Goal: Task Accomplishment & Management: Use online tool/utility

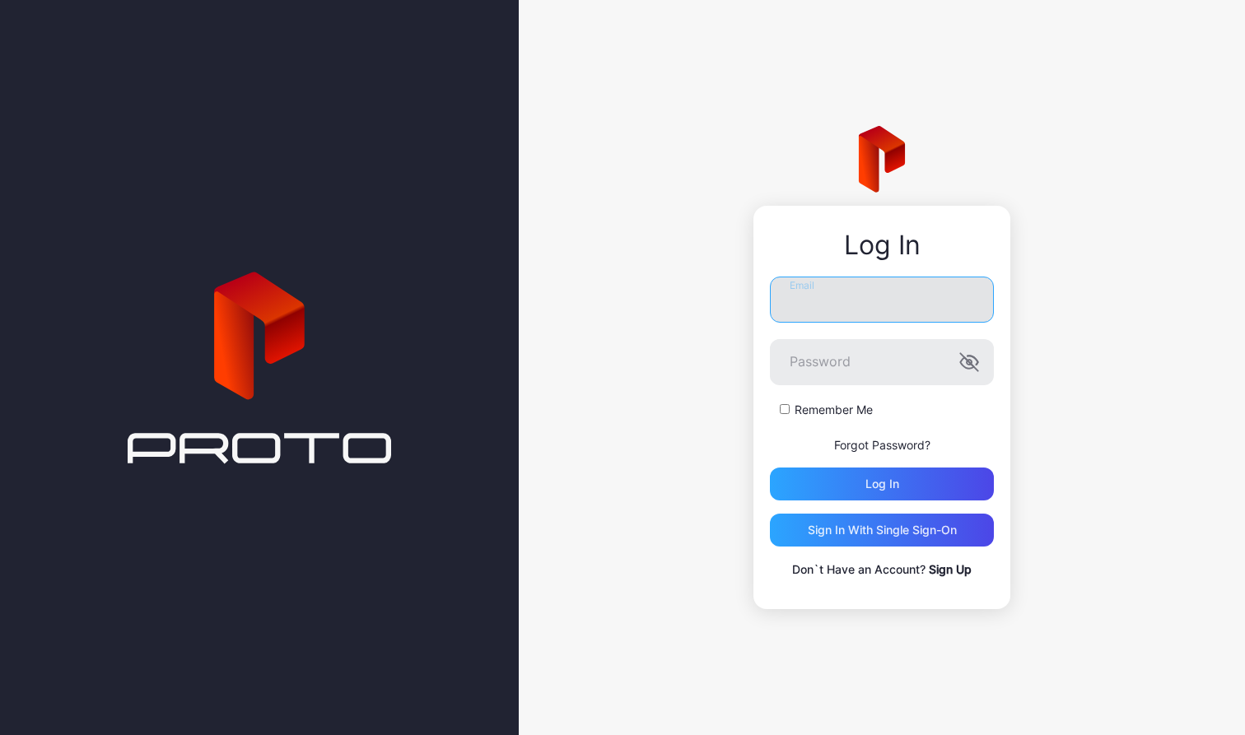
click at [800, 313] on input "Email" at bounding box center [882, 300] width 224 height 46
type input "**********"
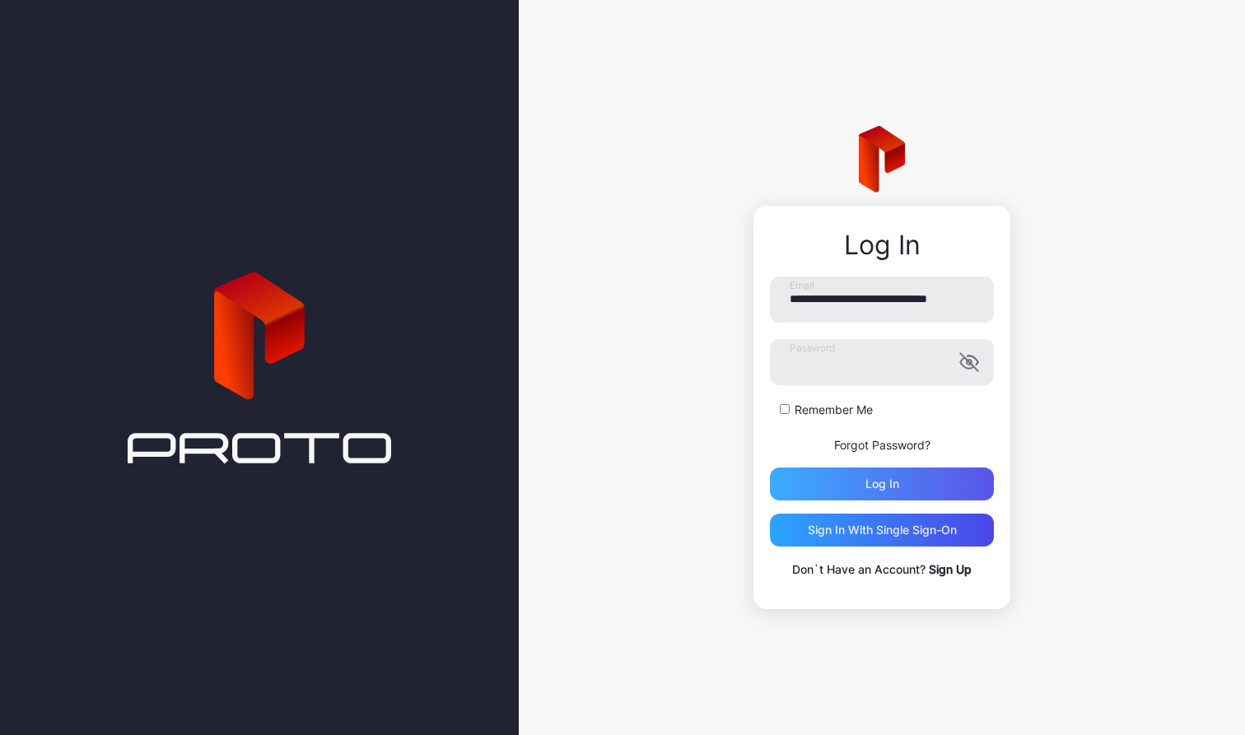
click at [817, 486] on div "Log in" at bounding box center [882, 484] width 224 height 33
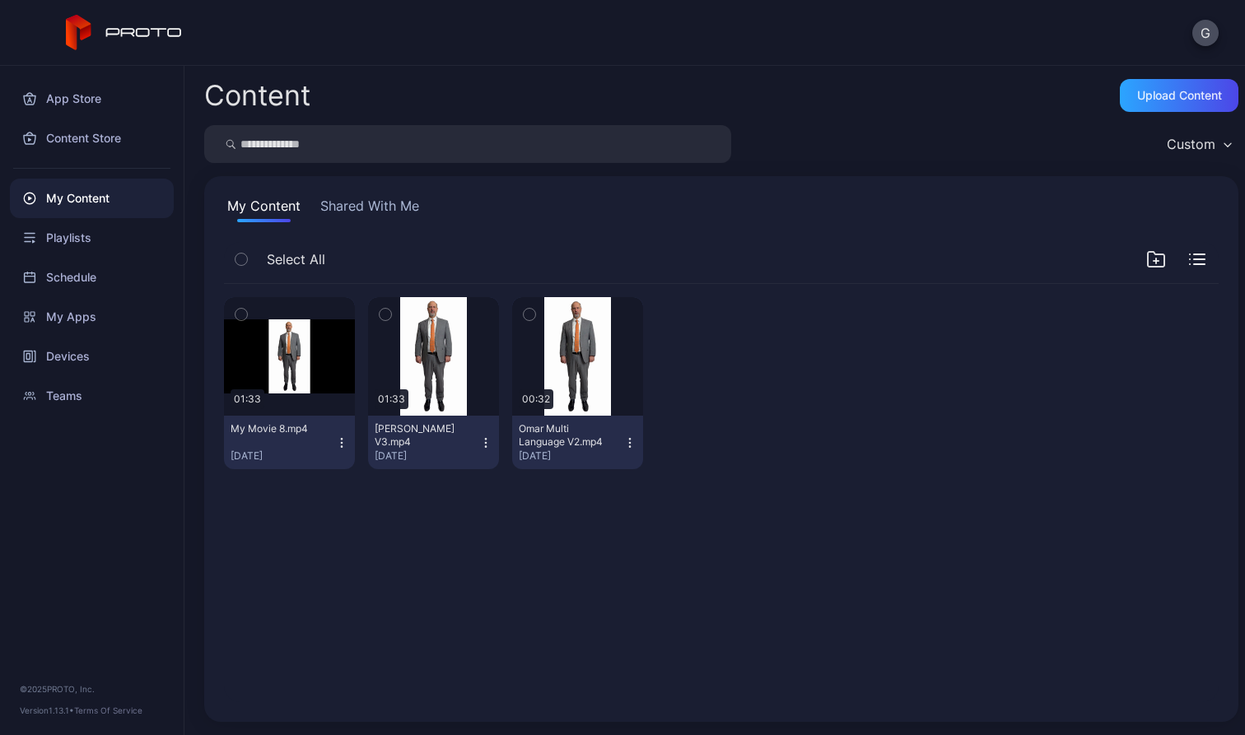
click at [623, 455] on button "Omar Multi Language V2.mp4 [DATE]" at bounding box center [577, 443] width 131 height 54
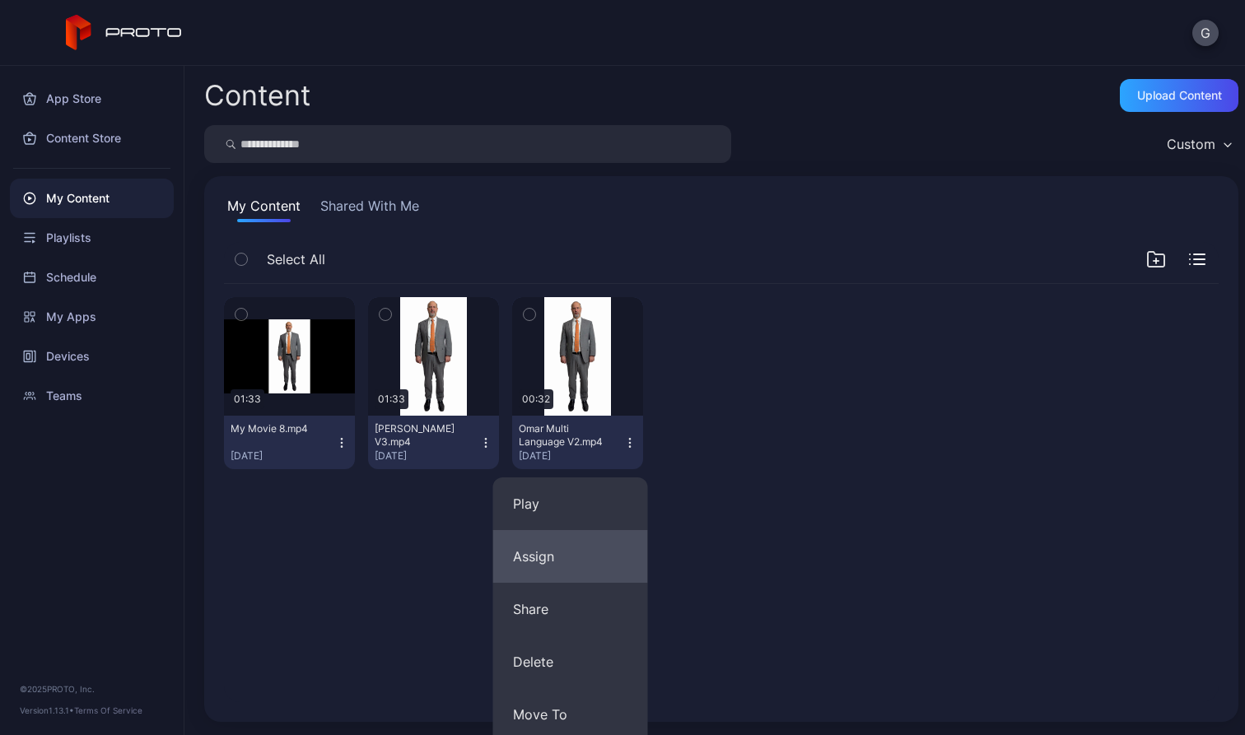
click at [593, 555] on button "Assign" at bounding box center [570, 556] width 155 height 53
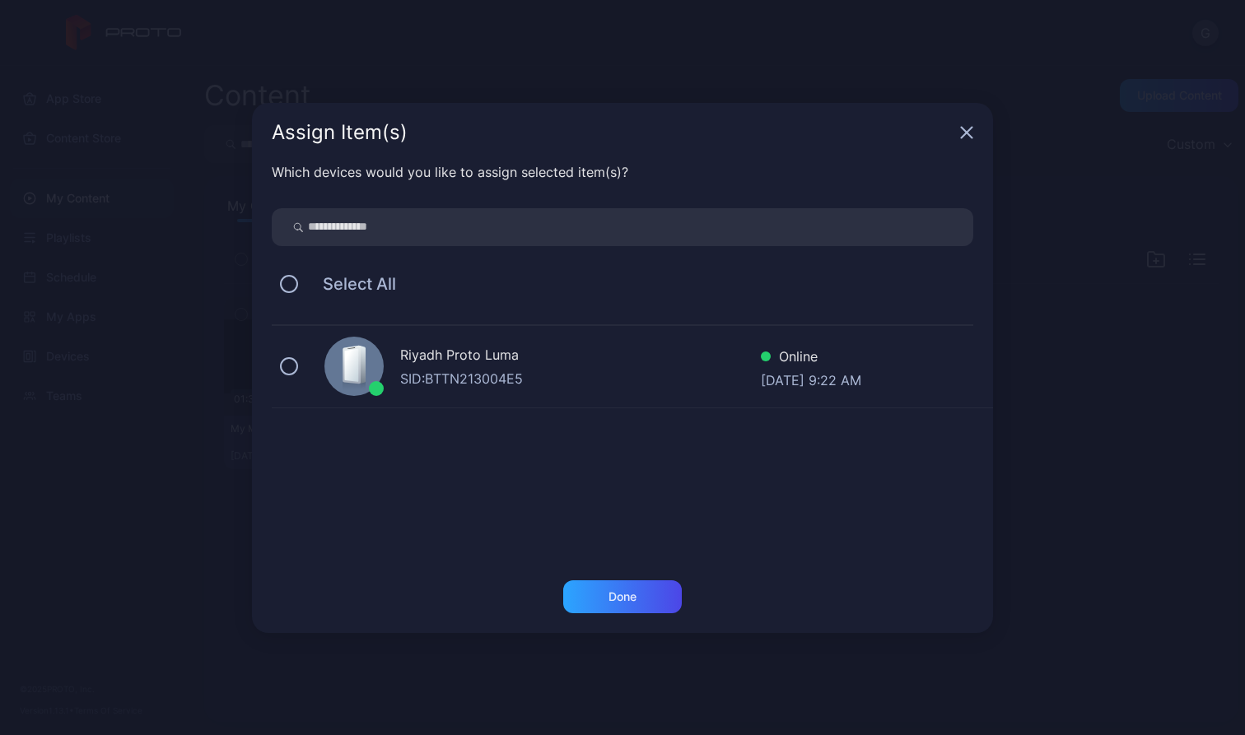
click at [964, 131] on icon "button" at bounding box center [967, 132] width 11 height 11
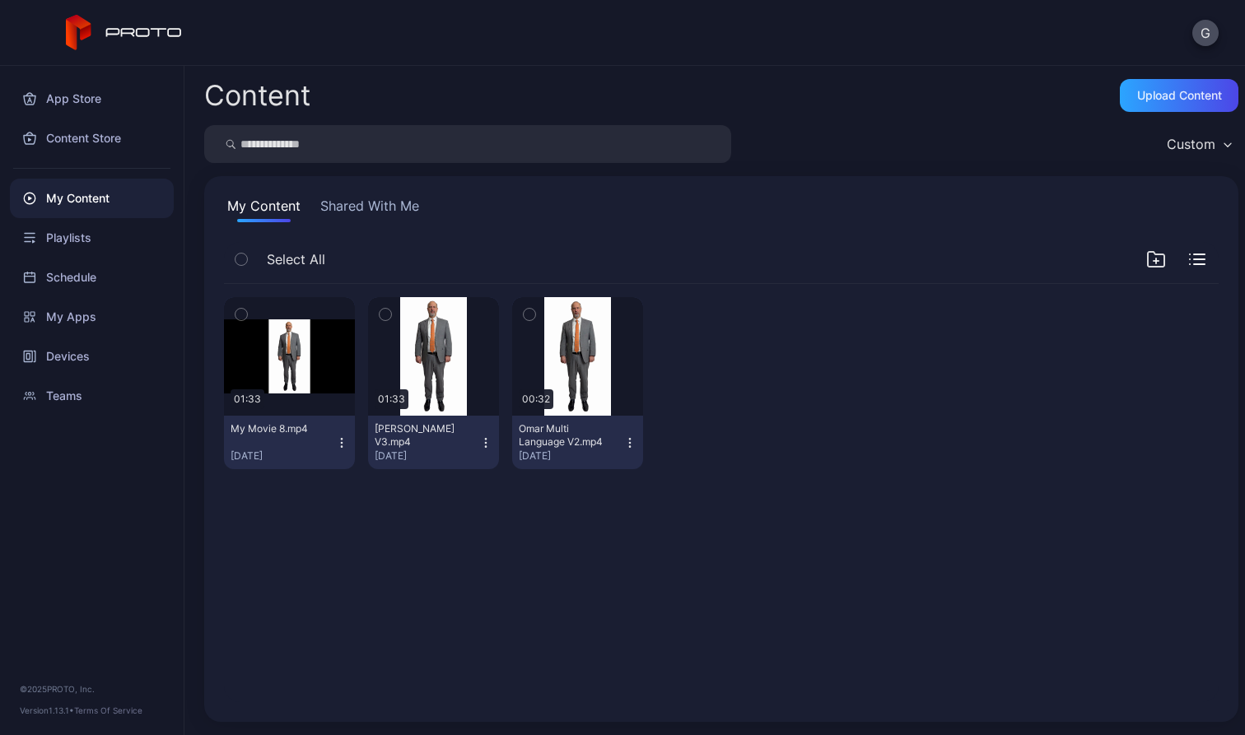
click at [749, 384] on div at bounding box center [721, 383] width 131 height 172
click at [63, 368] on div "Devices" at bounding box center [92, 357] width 164 height 40
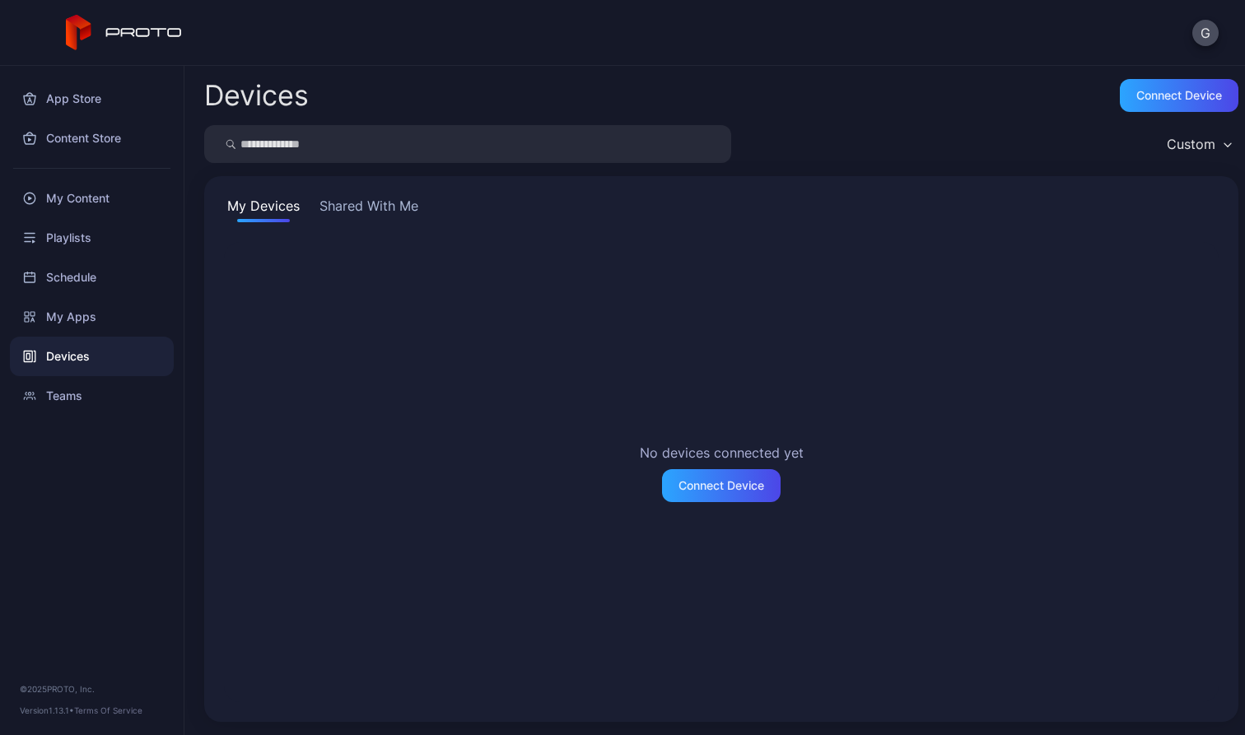
click at [319, 208] on button "Shared With Me" at bounding box center [368, 209] width 105 height 26
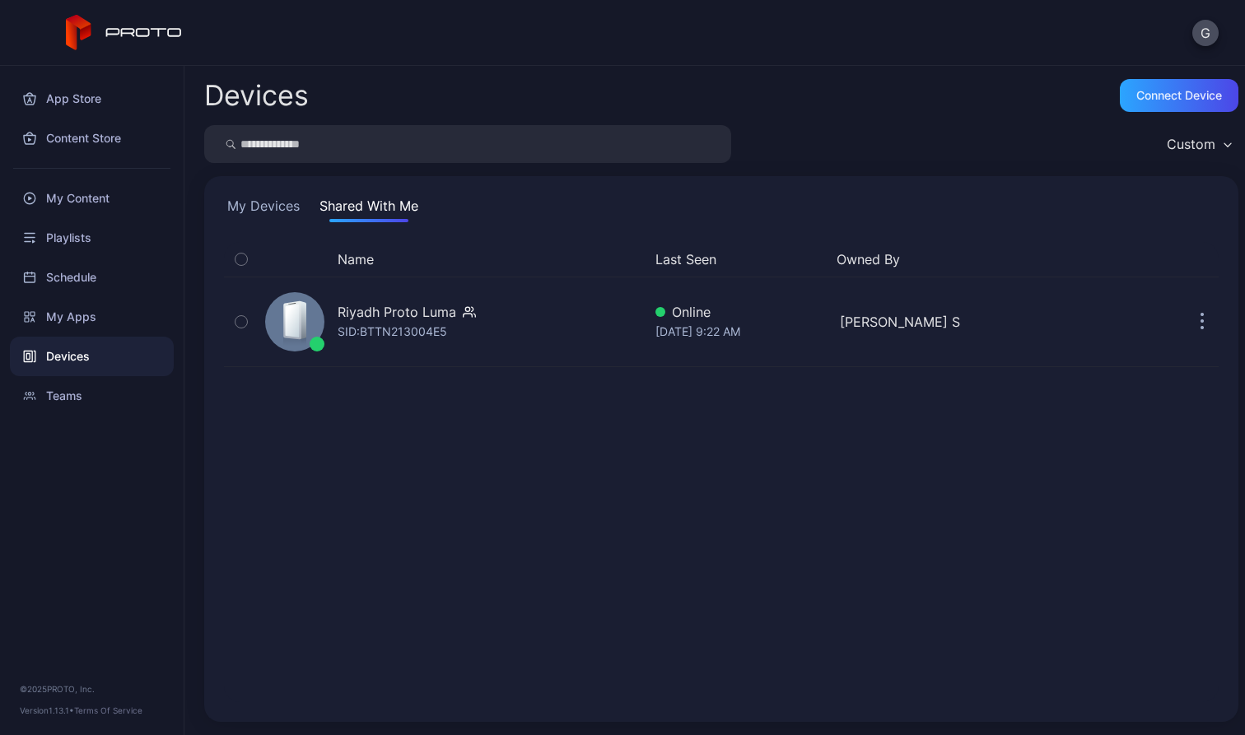
click at [1154, 409] on div "Name Last Seen Owned By Riyadh Proto [PERSON_NAME]: BTTN213004E5 Online [DATE] …" at bounding box center [721, 472] width 995 height 460
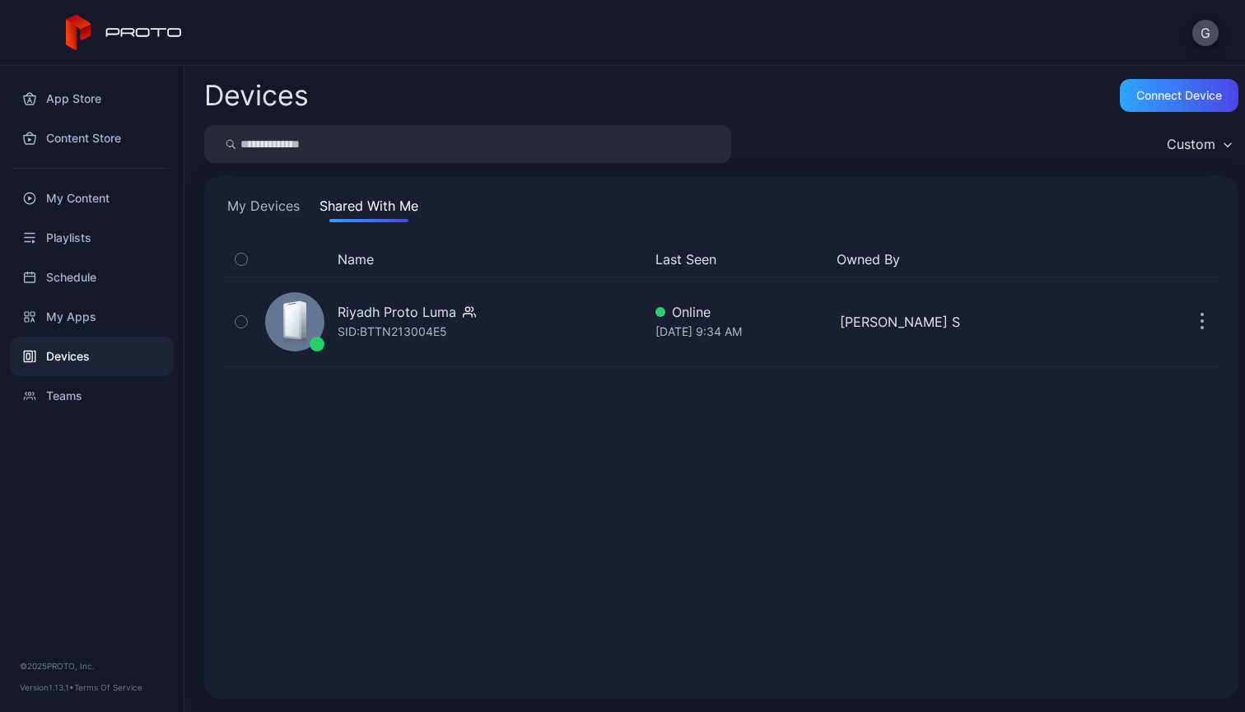
click at [513, 458] on div "Name Last Seen Owned By Riyadh Proto [PERSON_NAME]: BTTN213004E5 Online [DATE] …" at bounding box center [721, 460] width 995 height 437
